Goal: Task Accomplishment & Management: Manage account settings

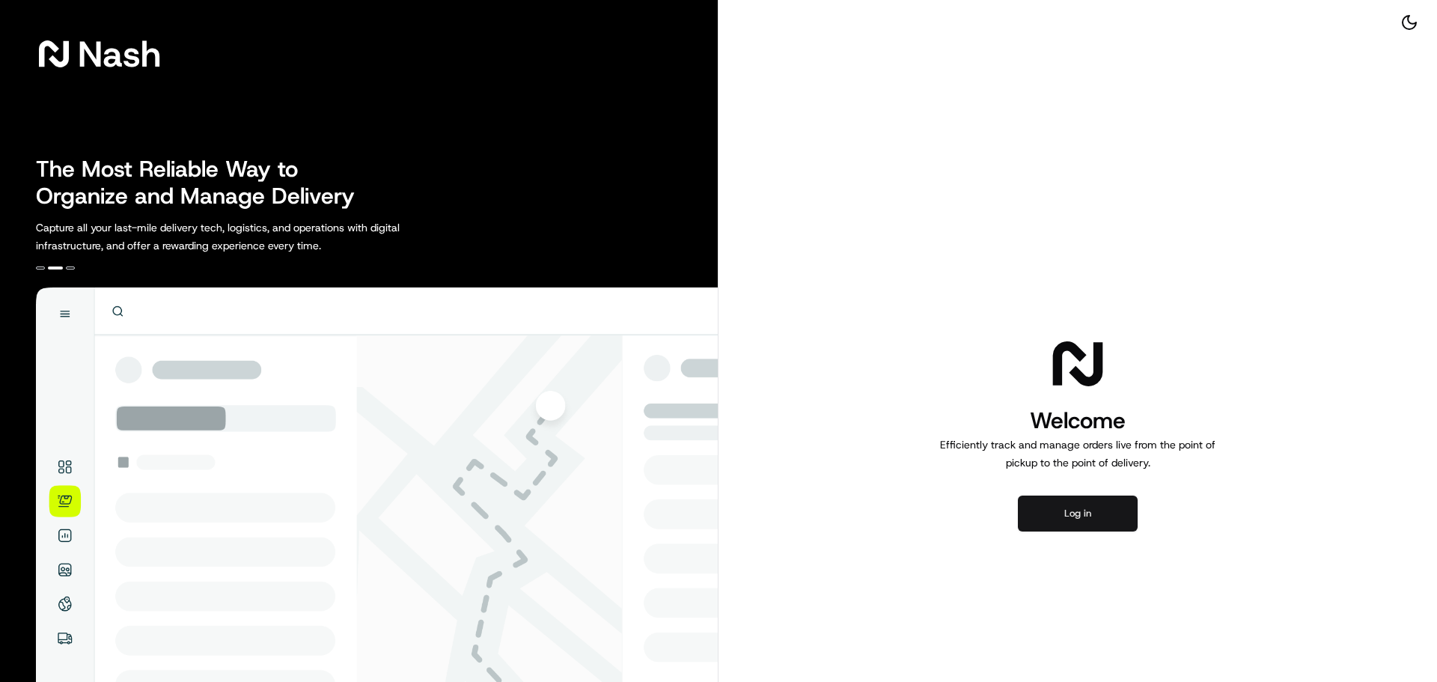
click at [1093, 516] on button "Log in" at bounding box center [1078, 513] width 120 height 36
